Goal: Contribute content

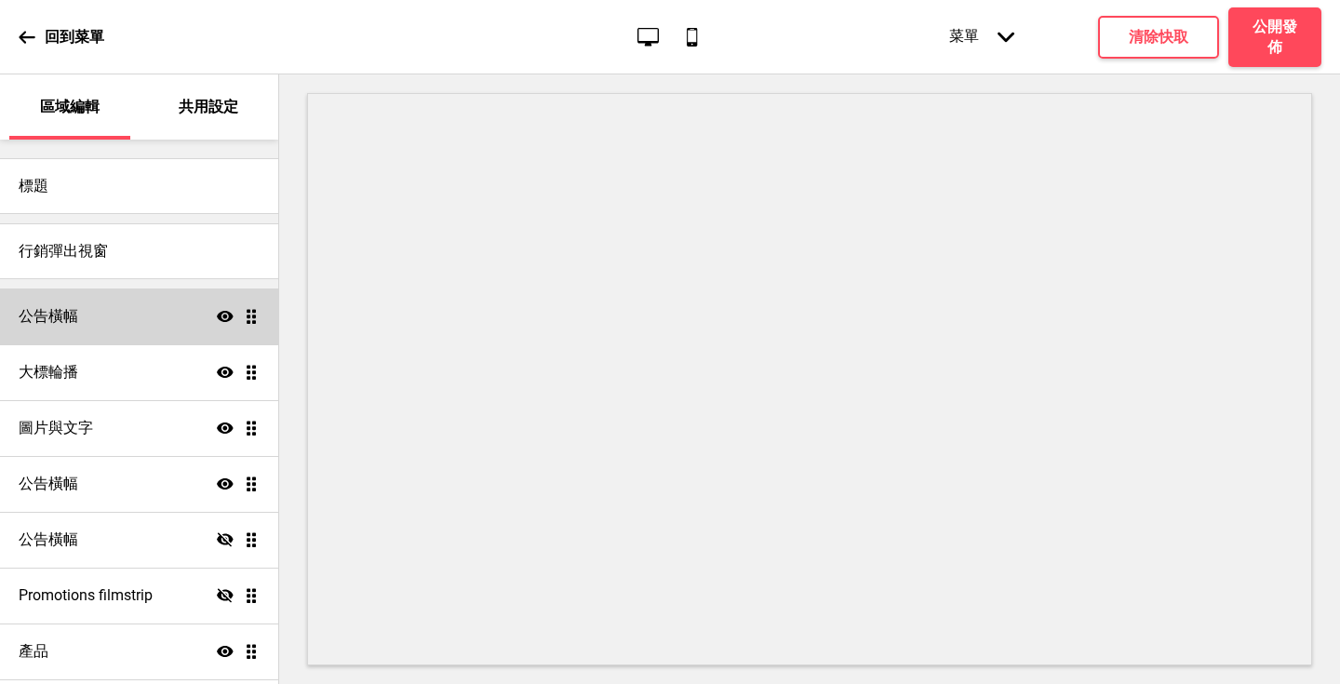
click at [156, 315] on div "公告橫幅 顯示 拖曳" at bounding box center [139, 317] width 278 height 56
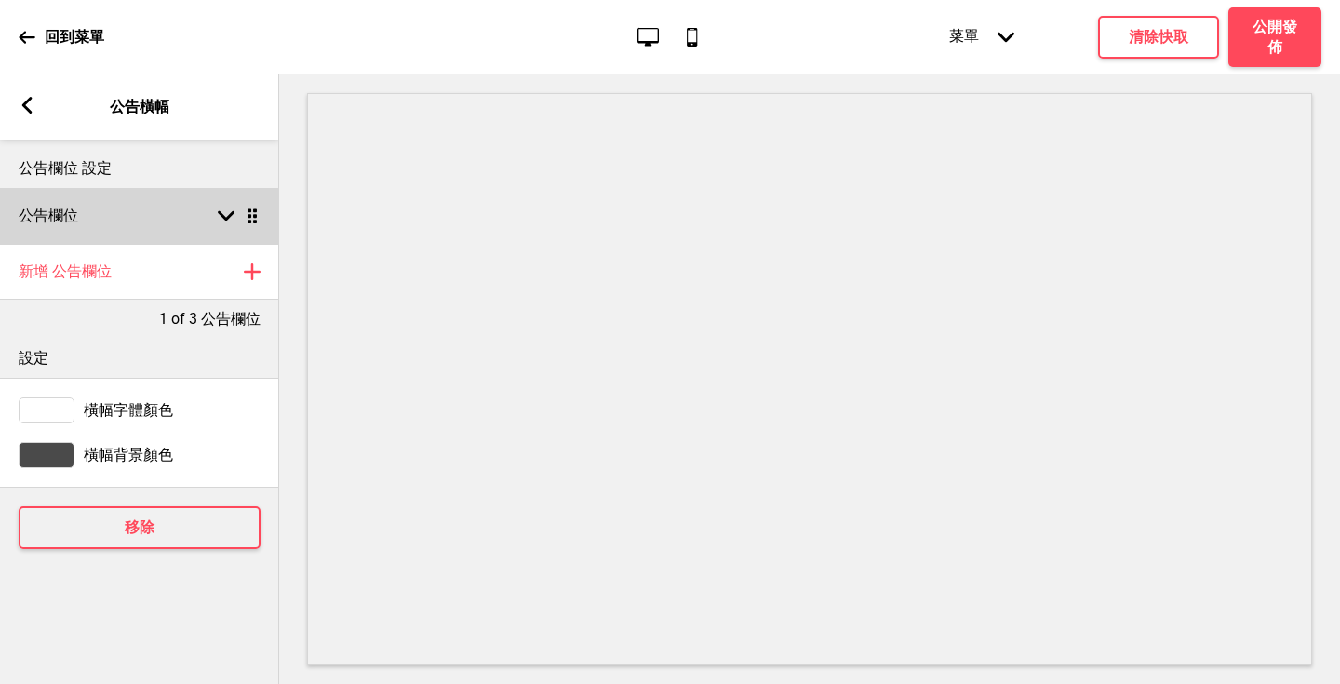
click at [224, 202] on div "公告欄位 箭頭down 拖曳" at bounding box center [139, 216] width 279 height 56
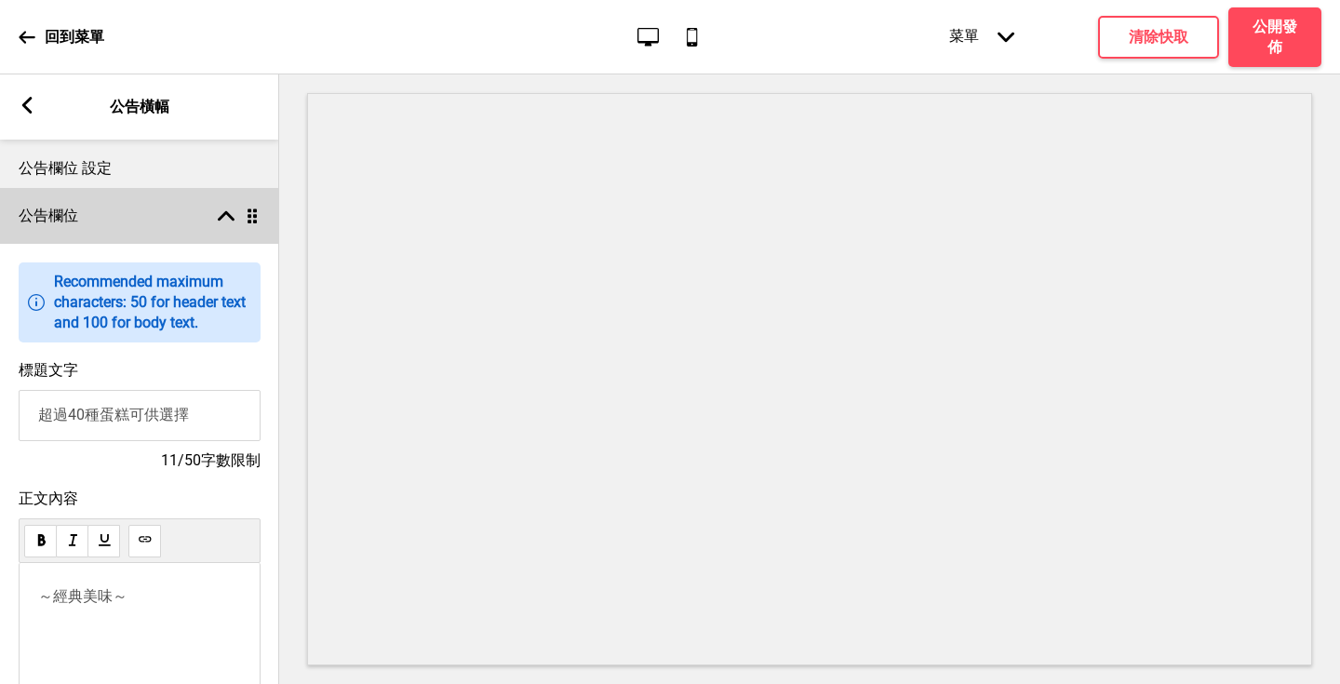
click at [228, 208] on rect at bounding box center [226, 216] width 17 height 17
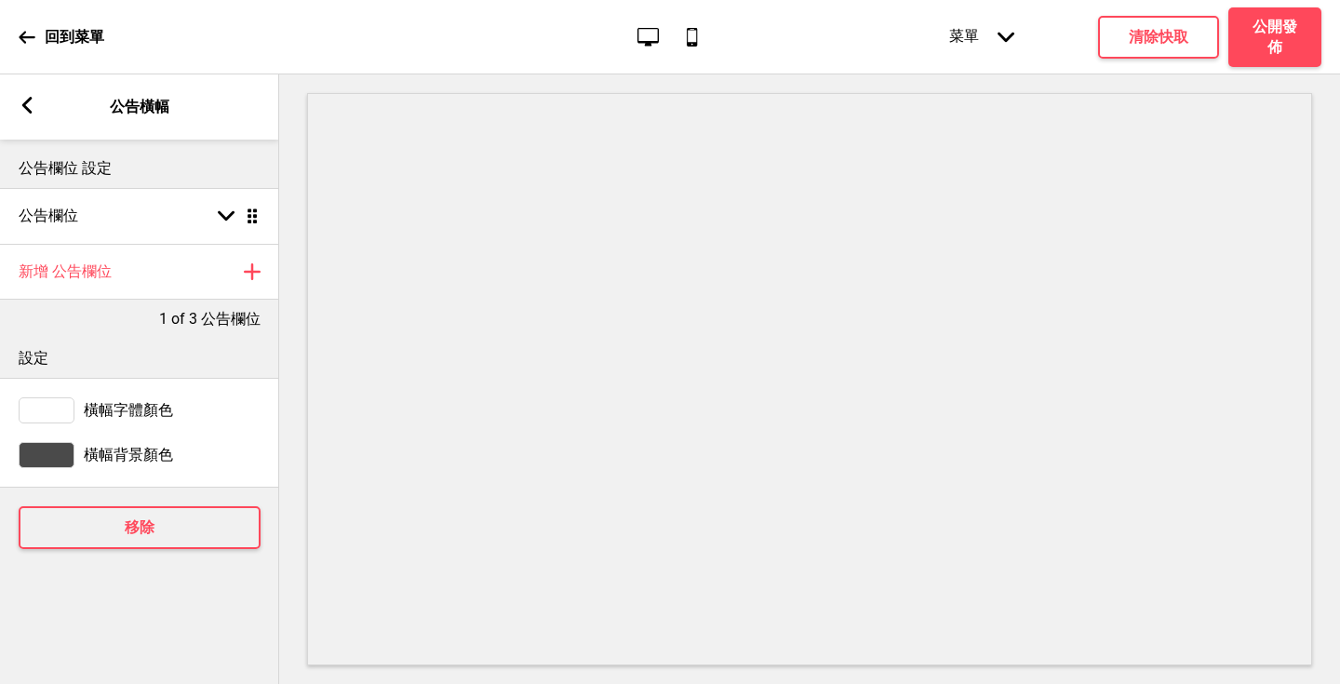
click at [29, 105] on rect at bounding box center [27, 105] width 17 height 17
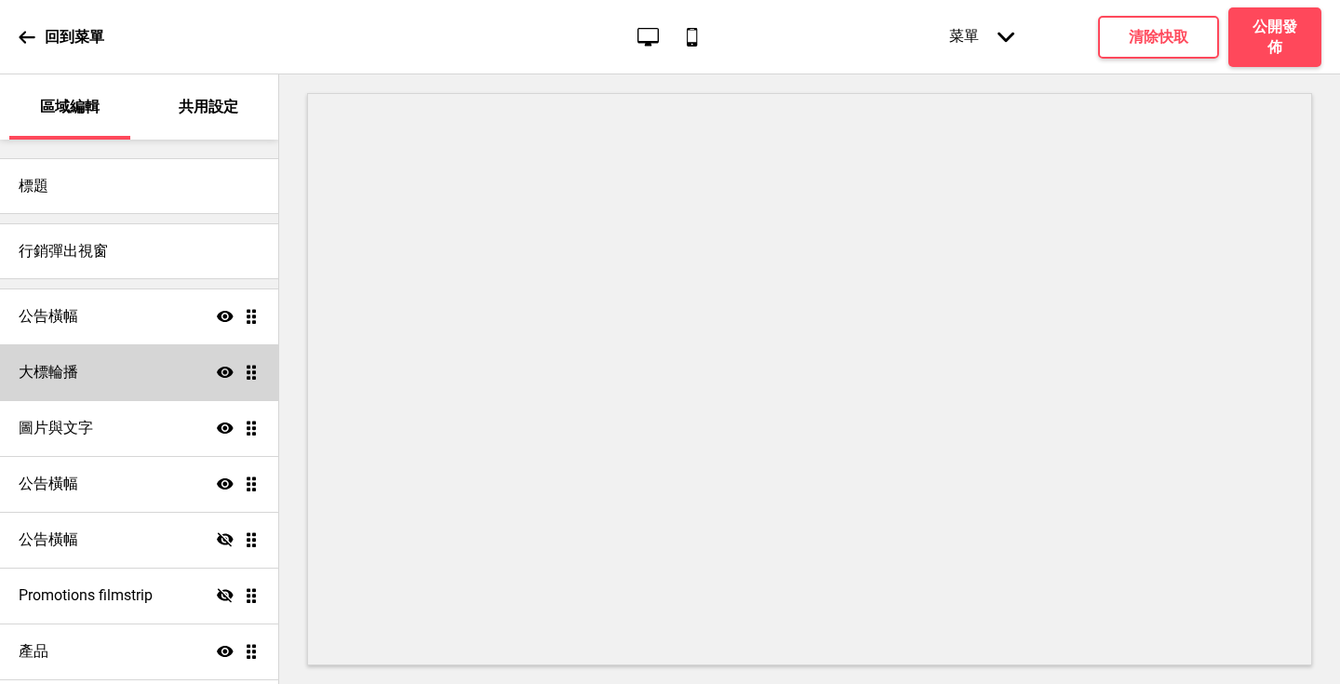
click at [158, 397] on div "大標輪播 顯示 拖曳" at bounding box center [139, 372] width 278 height 56
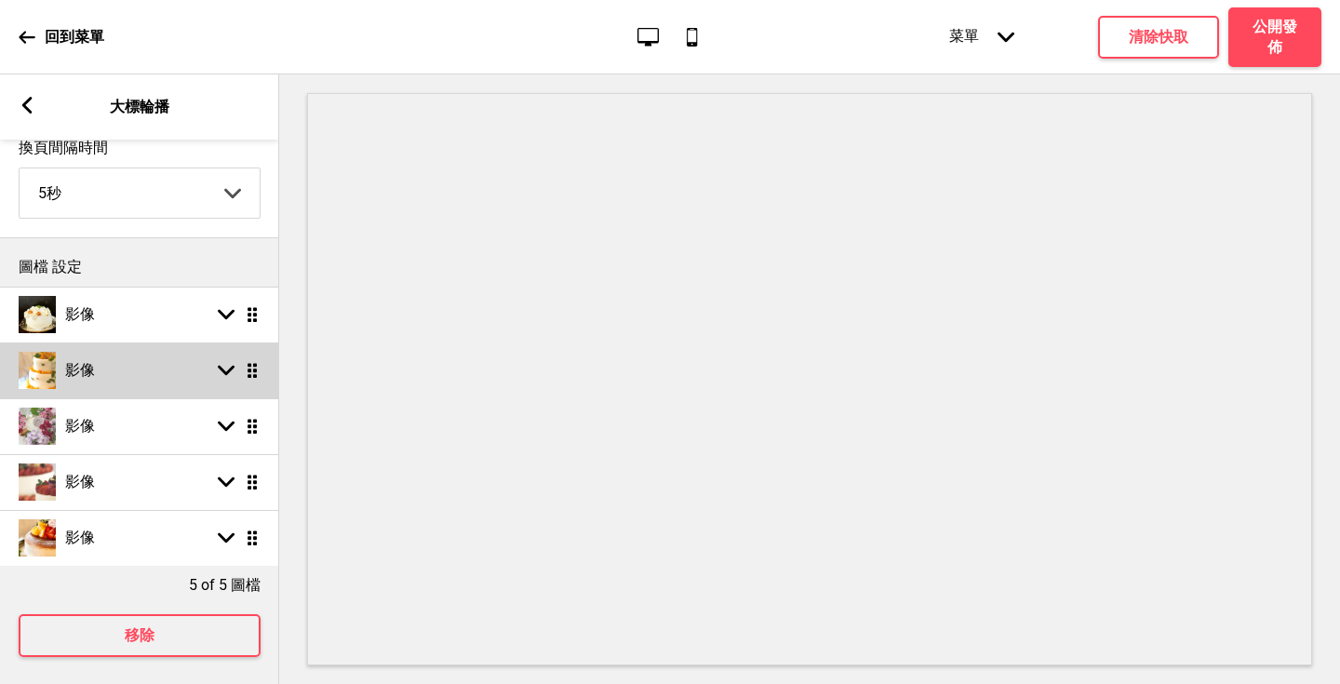
scroll to position [115, 0]
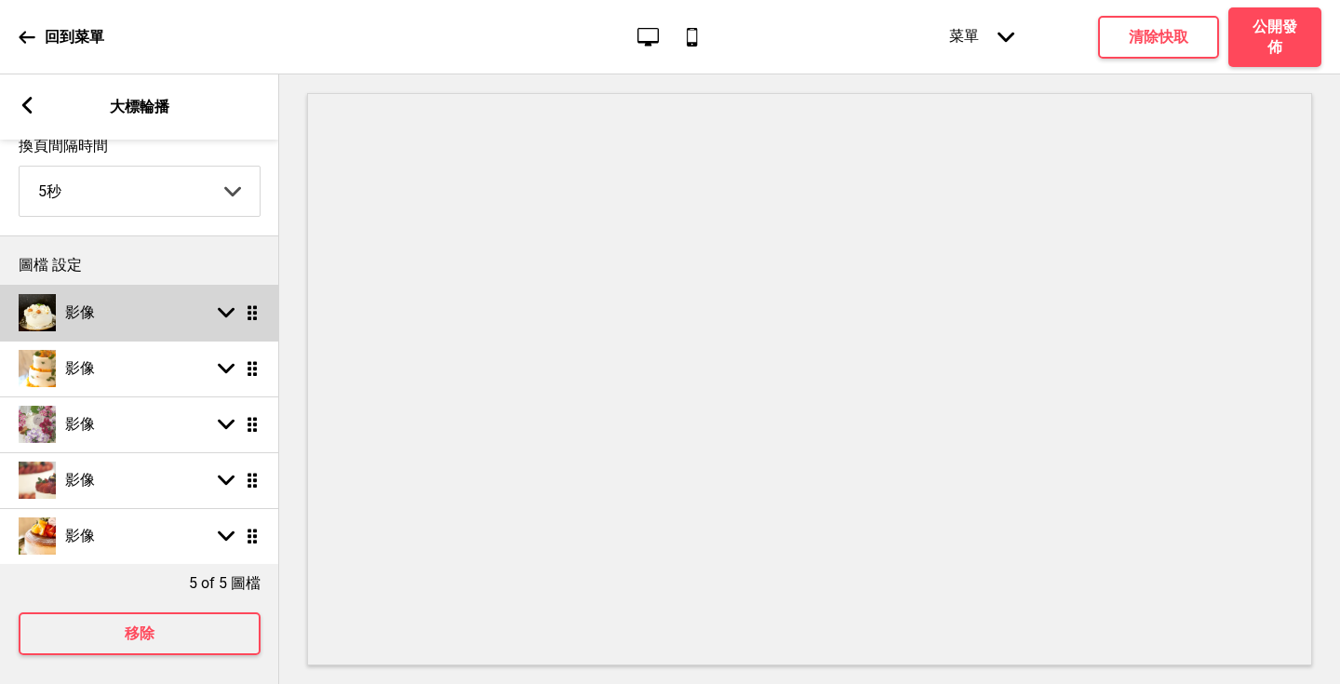
click at [246, 314] on ul "影像 箭頭down 拖曳 影像 箭頭down 拖曳 影像 箭頭down 拖曳 影像 箭頭down 拖曳 影像 箭頭down 拖曳" at bounding box center [139, 424] width 279 height 279
click at [221, 317] on rect at bounding box center [226, 312] width 17 height 17
select select "left"
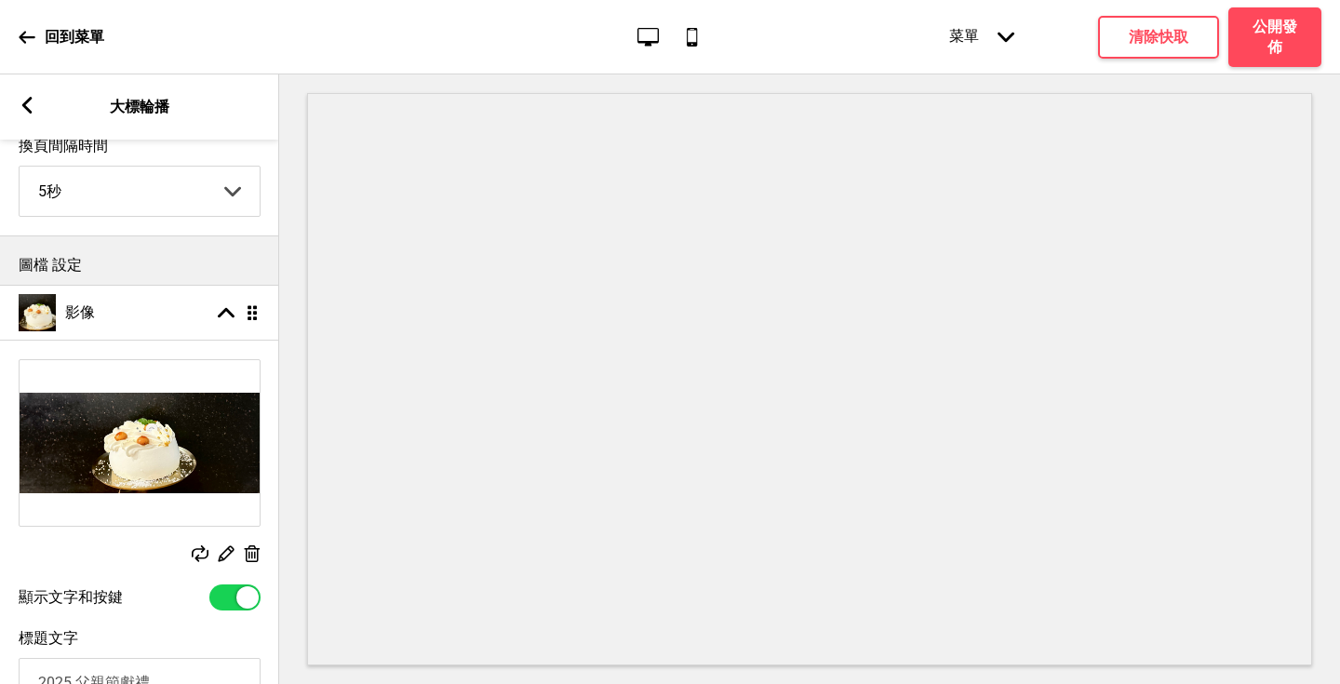
click at [249, 564] on div "删除" at bounding box center [252, 555] width 17 height 20
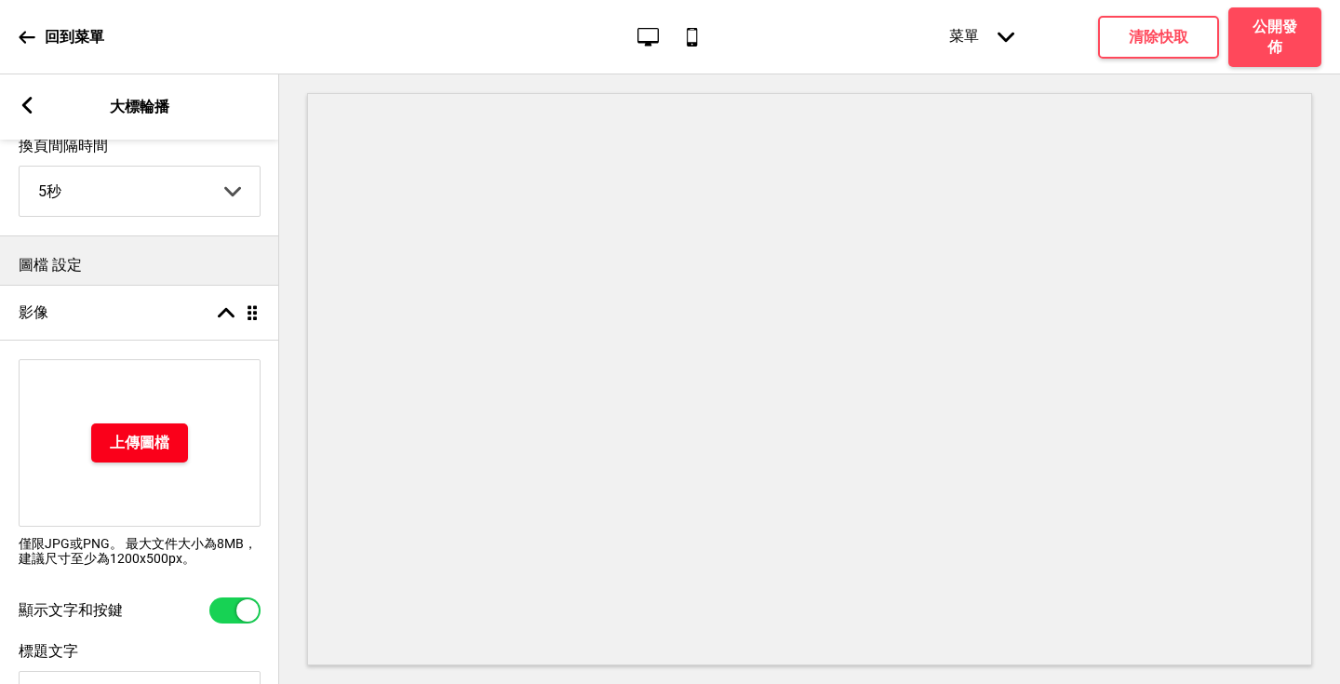
click at [165, 453] on h4 "上傳圖檔" at bounding box center [140, 443] width 60 height 20
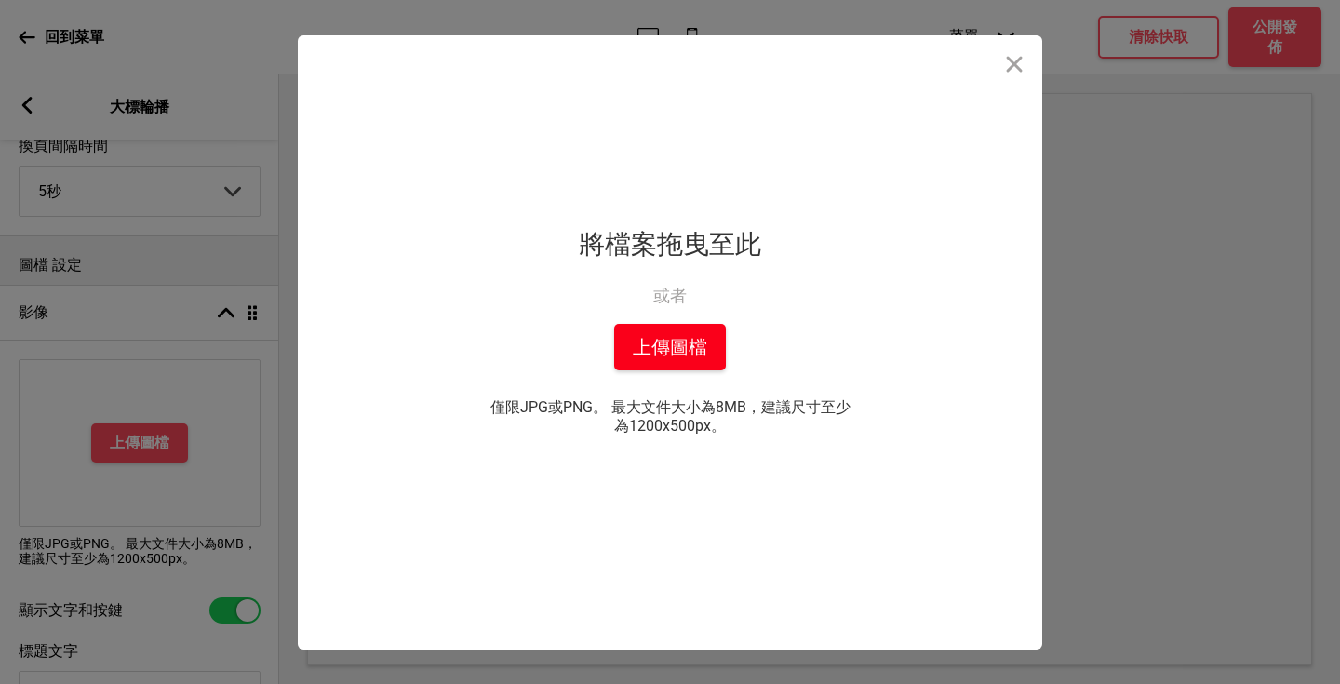
click at [668, 353] on button "上傳圖檔" at bounding box center [670, 347] width 112 height 47
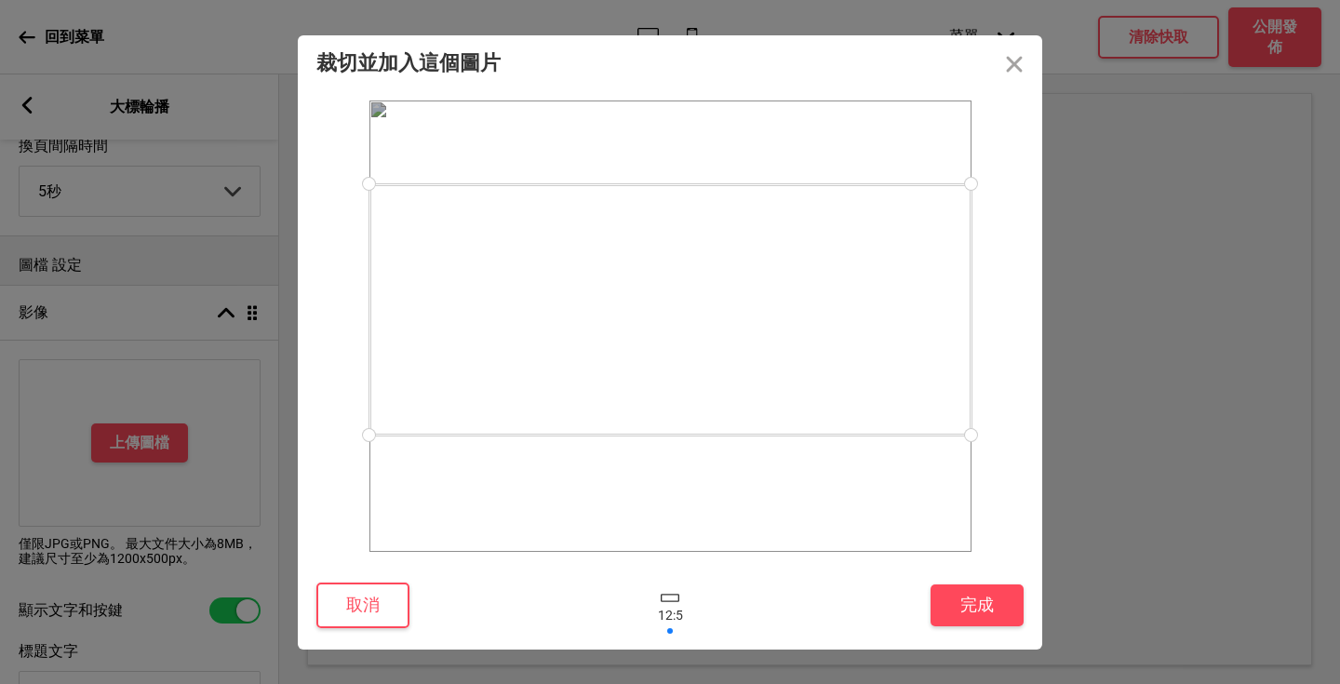
drag, startPoint x: 738, startPoint y: 323, endPoint x: 731, endPoint y: 316, distance: 9.9
click at [731, 316] on div at bounding box center [671, 309] width 602 height 251
click at [981, 625] on button "完成" at bounding box center [977, 606] width 93 height 42
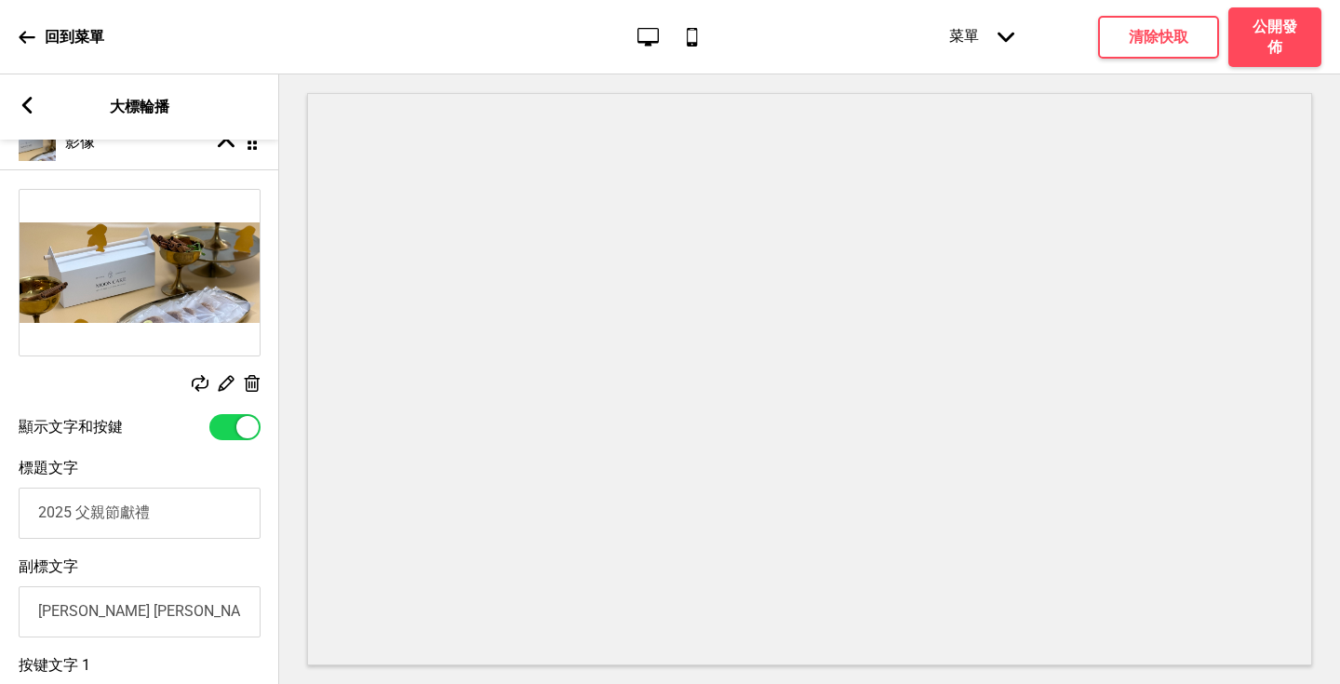
scroll to position [317, 0]
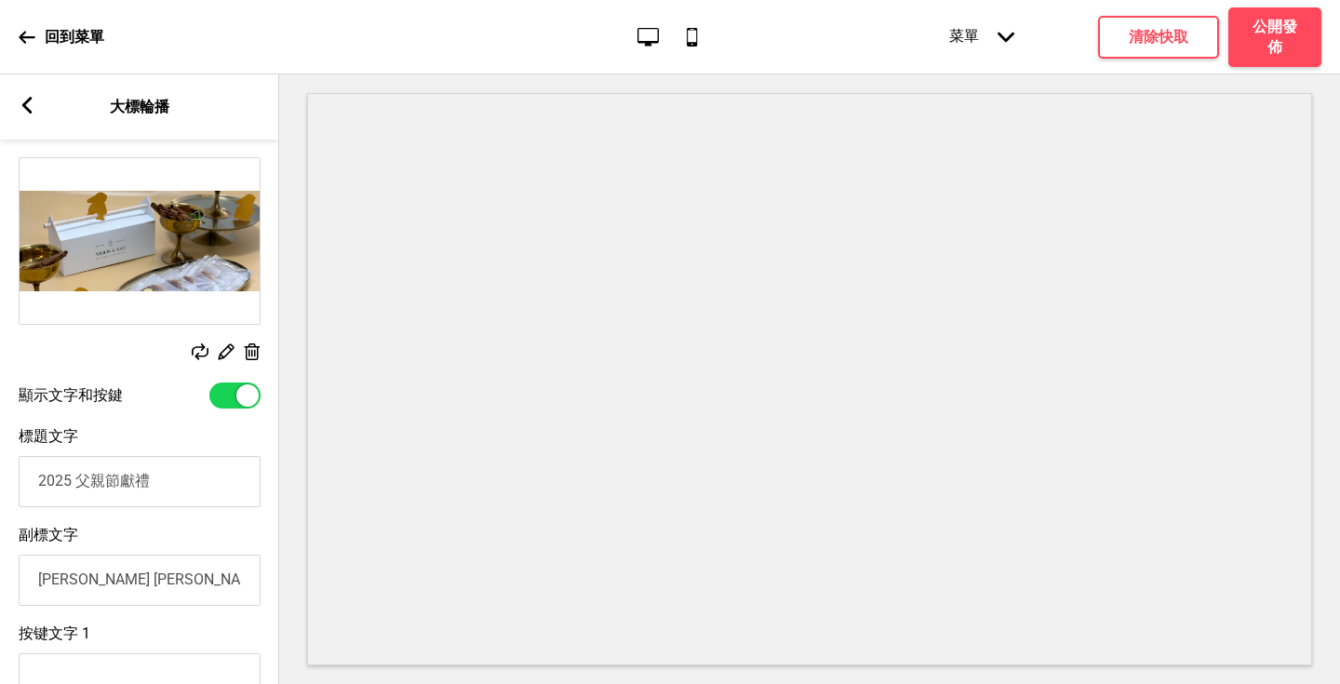
click at [116, 489] on input "2025 父親節獻禮" at bounding box center [140, 481] width 242 height 51
click at [161, 487] on input "2025 父親節獻禮" at bounding box center [140, 481] width 242 height 51
click at [117, 480] on input "2025 父親節獻禮" at bounding box center [140, 481] width 242 height 51
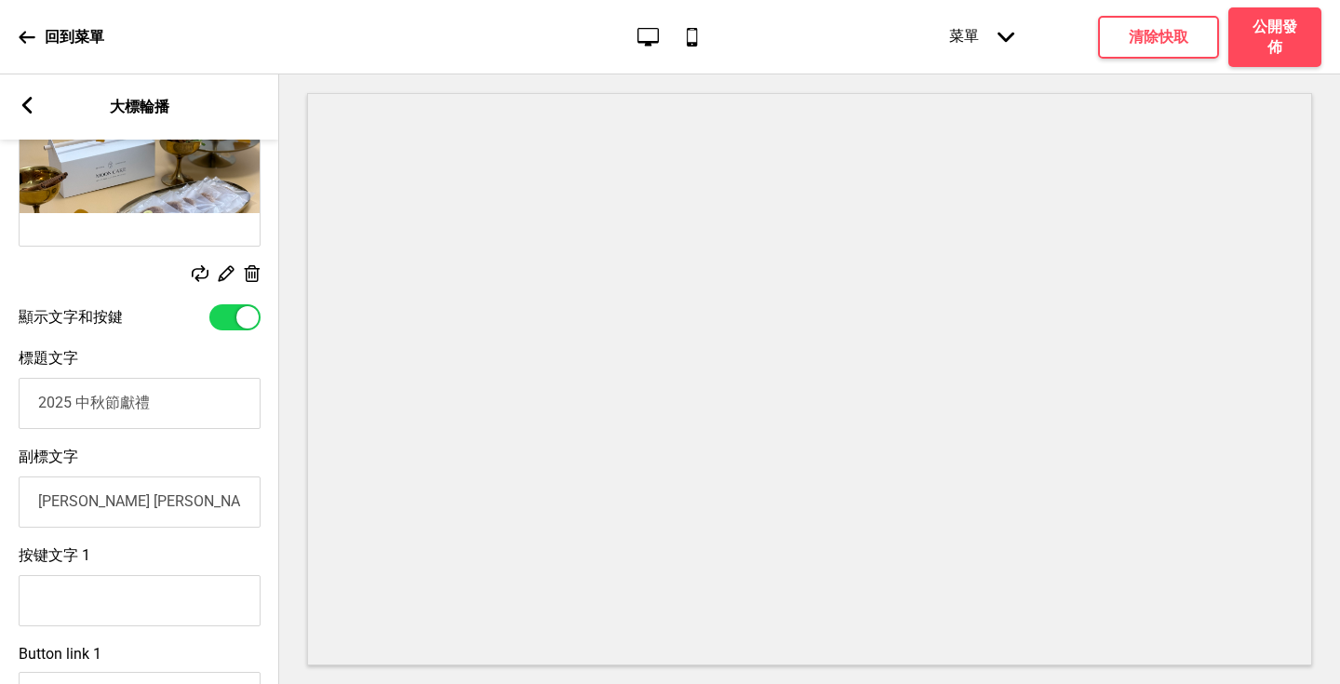
type input "2025 中秋節獻禮"
click at [130, 489] on input "[PERSON_NAME] [PERSON_NAME] : 來自星空的守護" at bounding box center [140, 502] width 242 height 51
drag, startPoint x: 212, startPoint y: 504, endPoint x: 43, endPoint y: 505, distance: 169.4
click at [43, 505] on input "[PERSON_NAME] [PERSON_NAME] : 來自星空的守護" at bounding box center [140, 502] width 242 height 51
type input "琢"
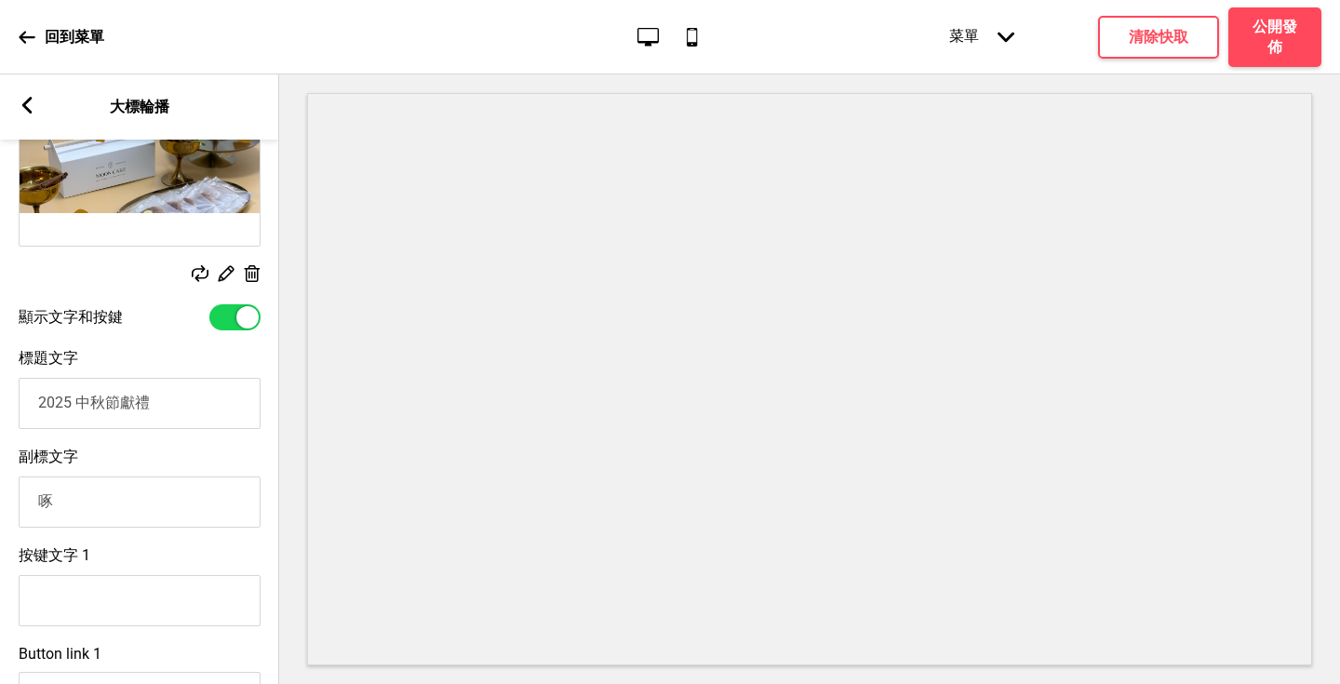
type input "鐲"
click at [62, 506] on input "卓 躍" at bounding box center [140, 502] width 242 height 51
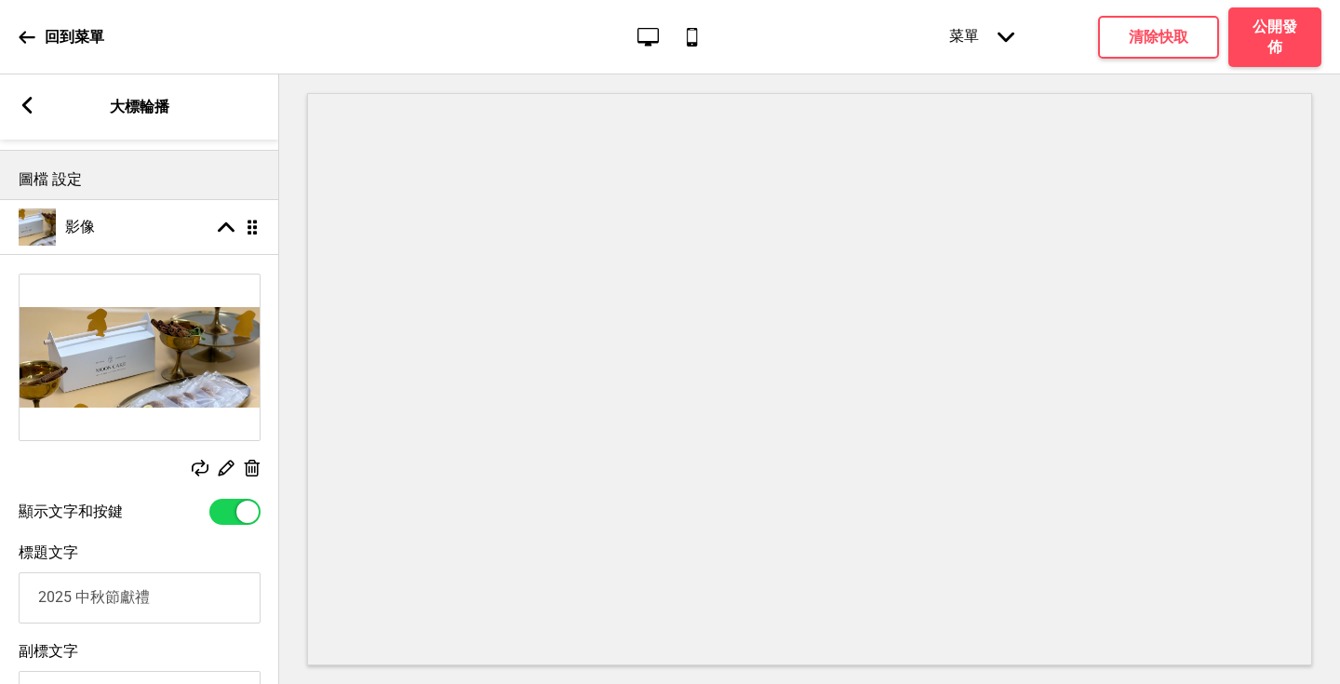
scroll to position [0, 0]
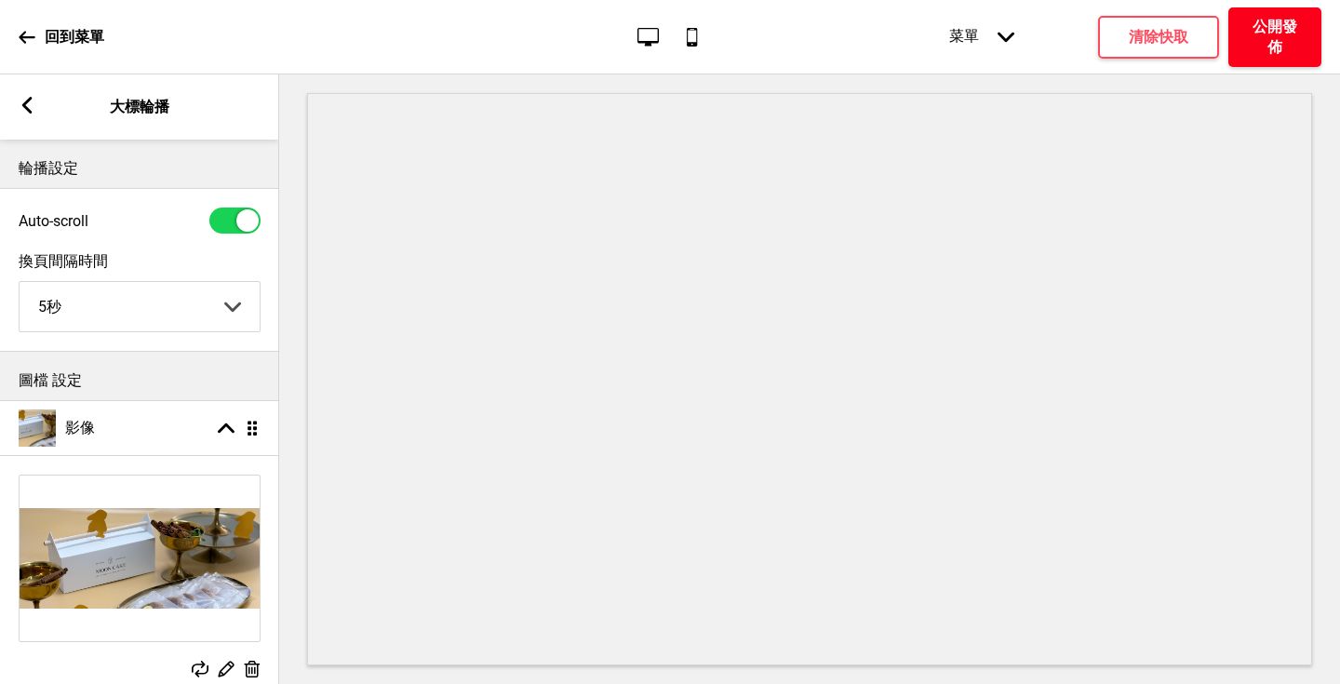
click at [1275, 34] on h4 "公開發佈" at bounding box center [1275, 37] width 56 height 41
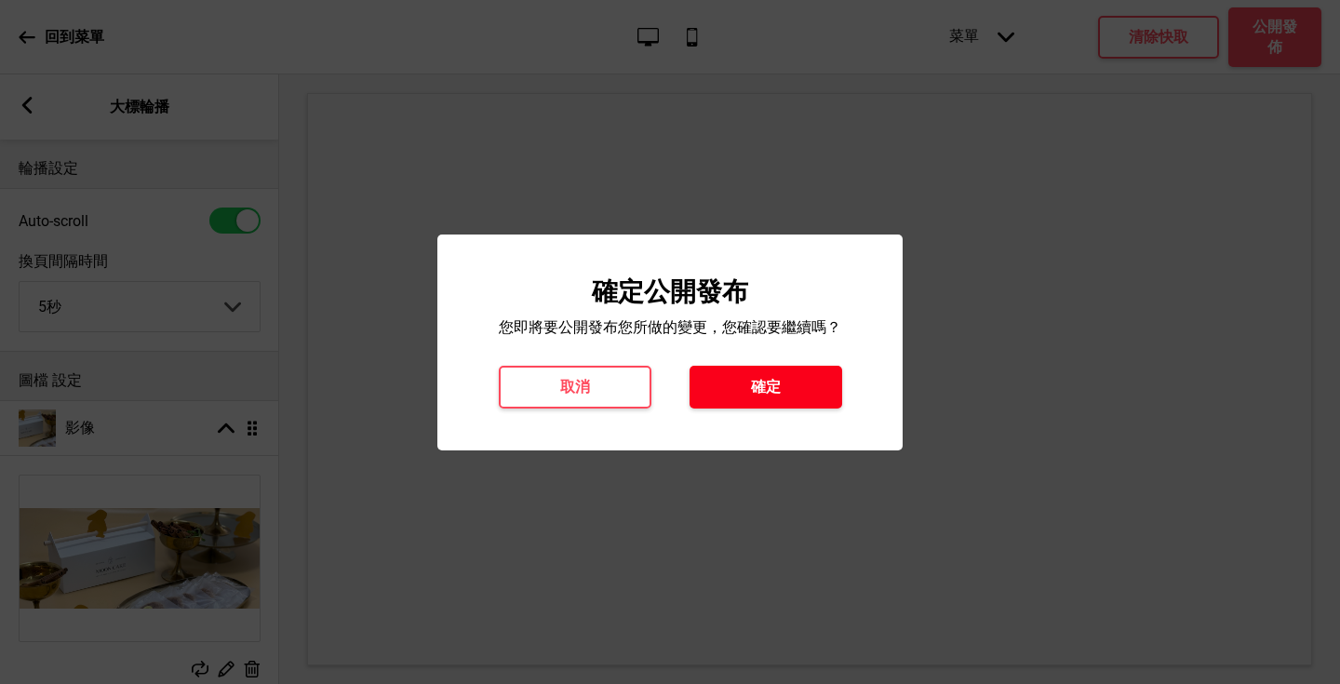
click at [760, 378] on h4 "確定" at bounding box center [766, 387] width 30 height 20
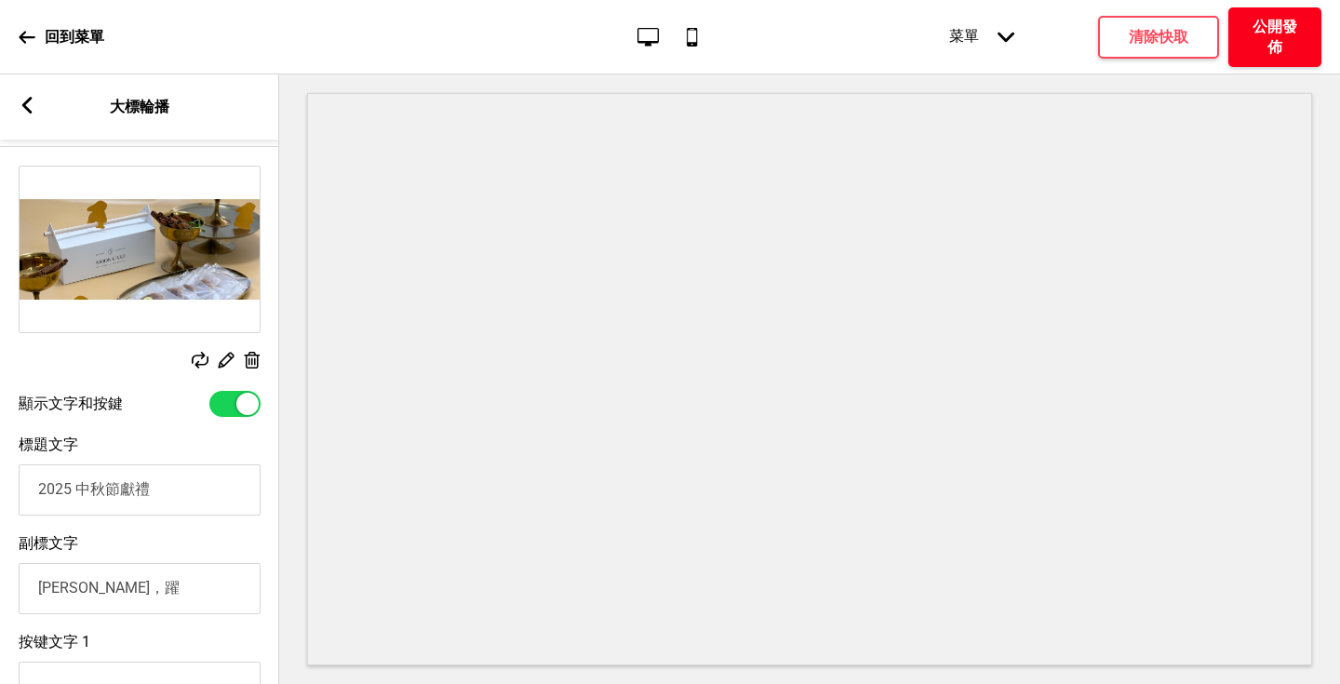
scroll to position [322, 0]
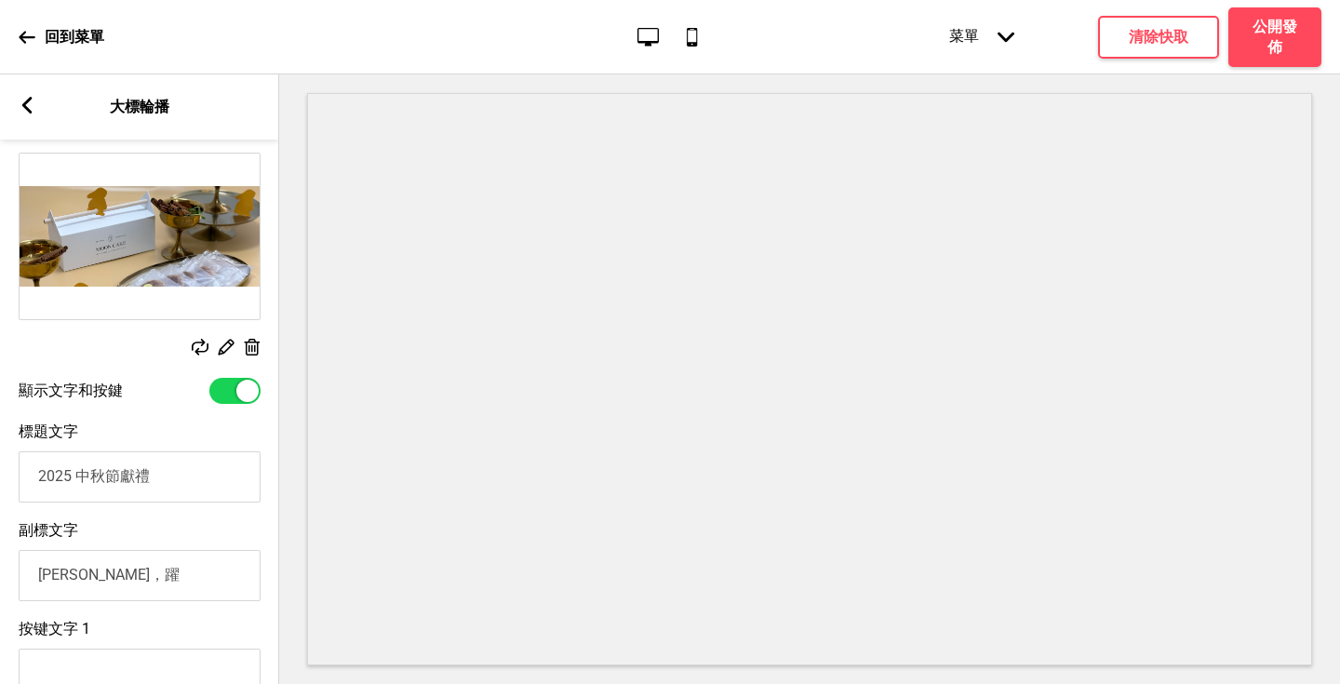
click at [101, 583] on input "[PERSON_NAME]，躍" at bounding box center [140, 575] width 242 height 51
type input "卓，躍 之兔"
click at [1260, 26] on h4 "公開發佈" at bounding box center [1275, 37] width 56 height 41
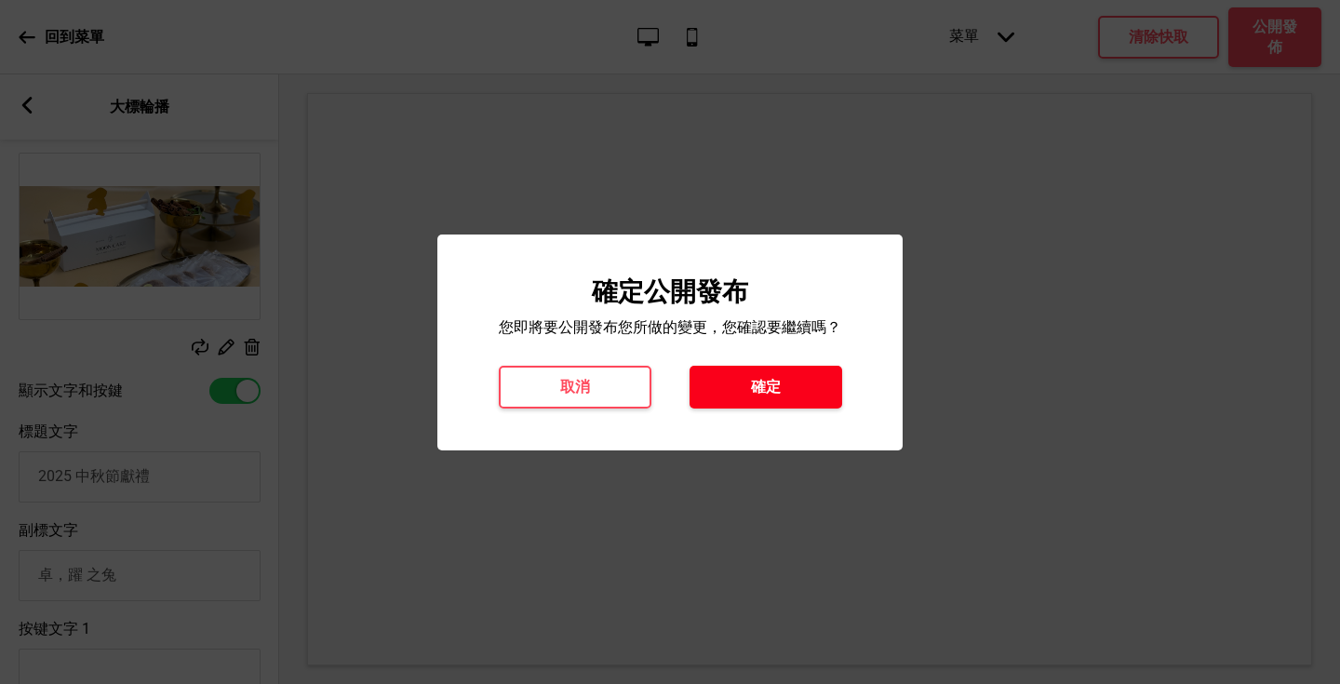
click at [753, 382] on h4 "確定" at bounding box center [766, 387] width 30 height 20
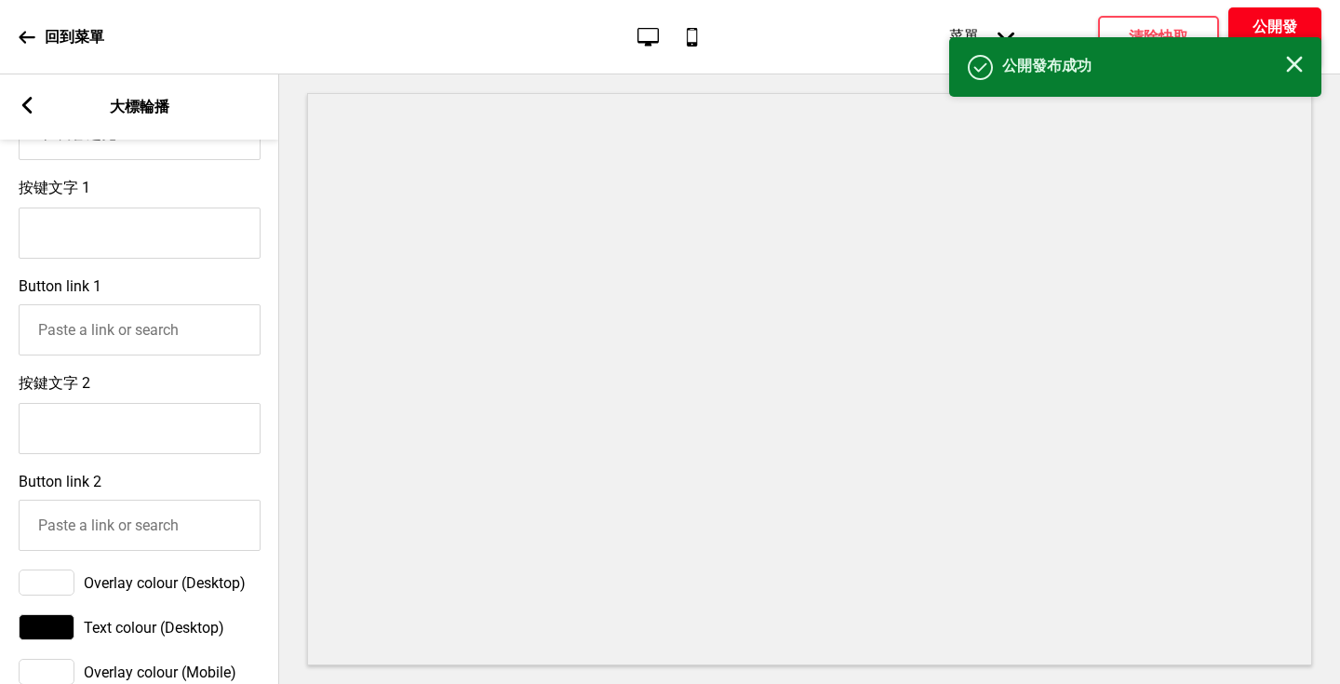
scroll to position [1010, 0]
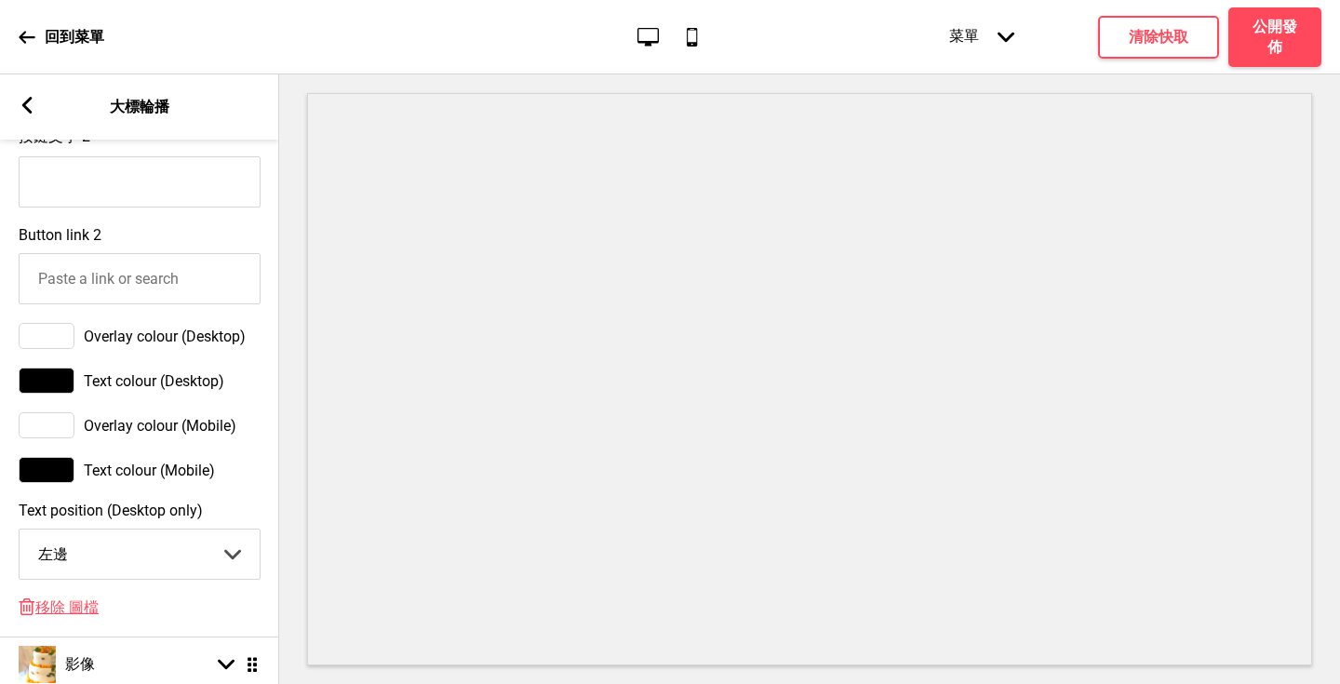
click at [26, 37] on icon at bounding box center [27, 37] width 16 height 12
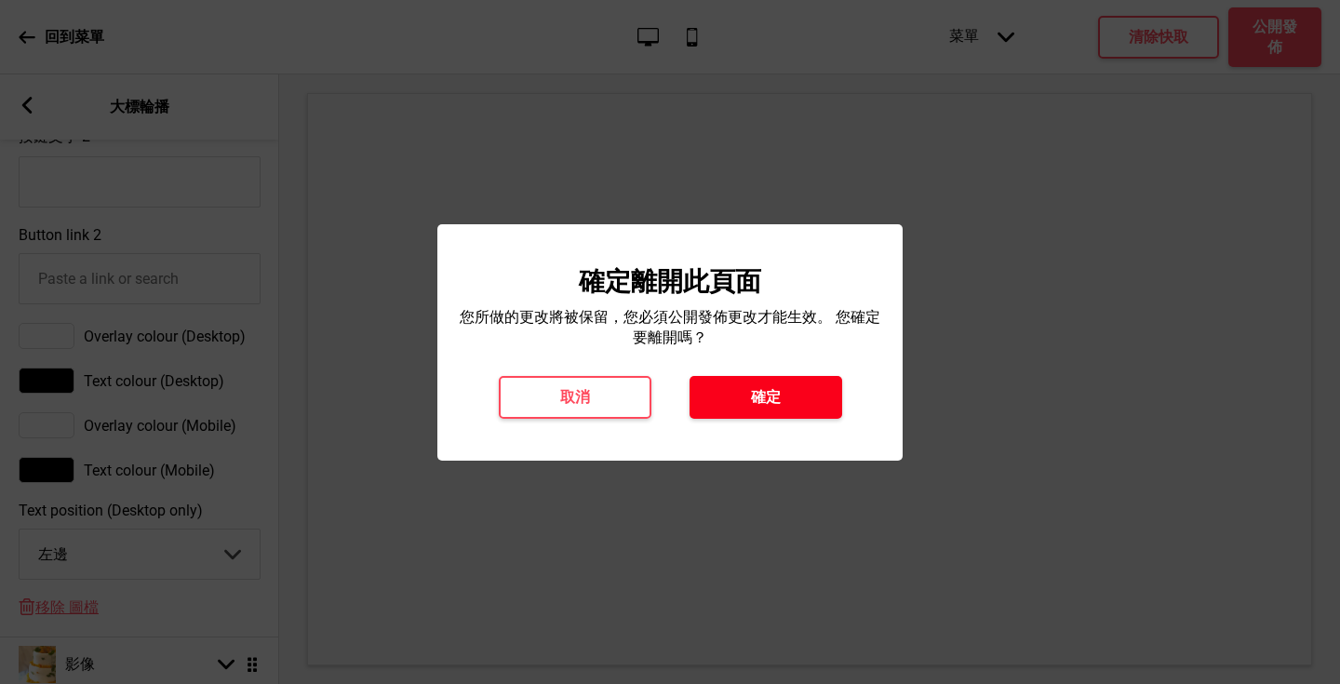
click at [774, 394] on h4 "確定" at bounding box center [766, 397] width 30 height 20
